Goal: Transaction & Acquisition: Book appointment/travel/reservation

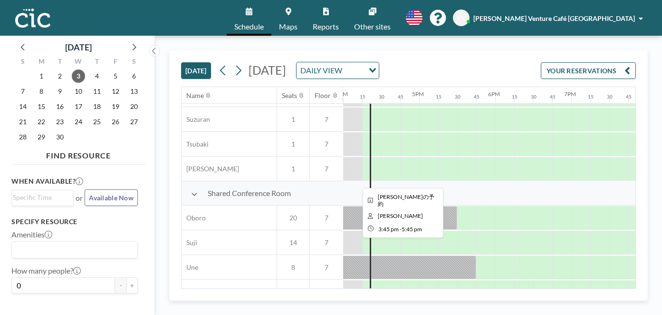
scroll to position [563, 1217]
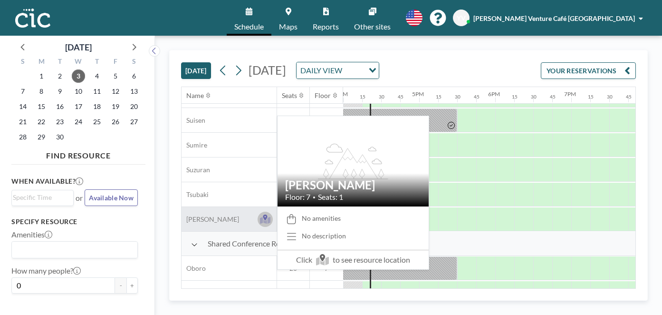
click at [267, 221] on icon at bounding box center [265, 219] width 11 height 10
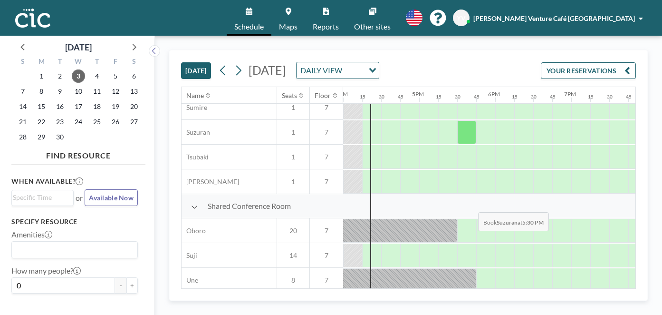
scroll to position [605, 1217]
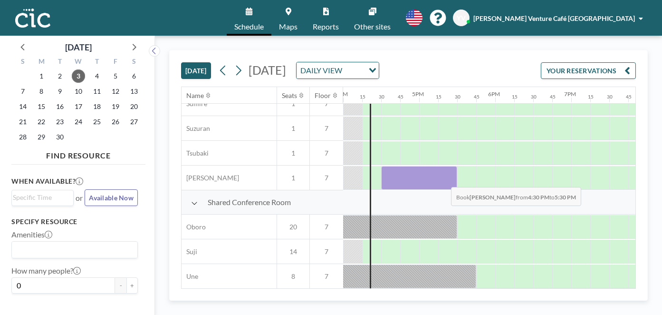
drag, startPoint x: 386, startPoint y: 182, endPoint x: 444, endPoint y: 180, distance: 57.5
click at [444, 180] on div at bounding box center [419, 178] width 76 height 24
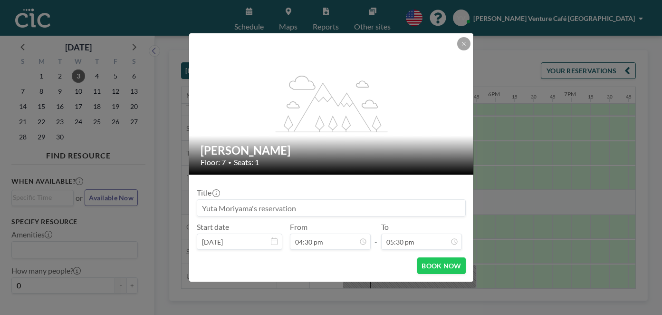
scroll to position [1184, 0]
click at [394, 212] on input at bounding box center [331, 208] width 268 height 16
type input "VCGI"
click at [444, 267] on button "BOOK NOW" at bounding box center [441, 265] width 48 height 17
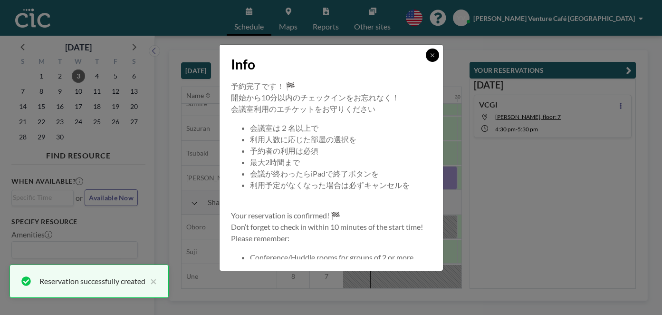
click at [430, 58] on icon at bounding box center [433, 55] width 6 height 6
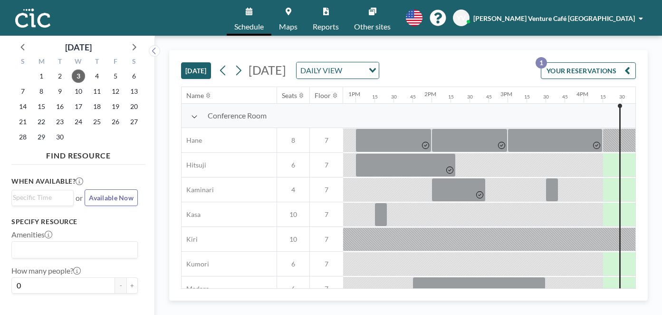
scroll to position [0, 989]
